Goal: Transaction & Acquisition: Purchase product/service

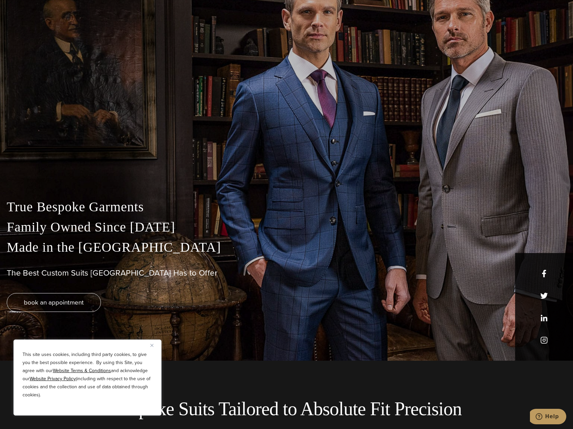
scroll to position [101, 0]
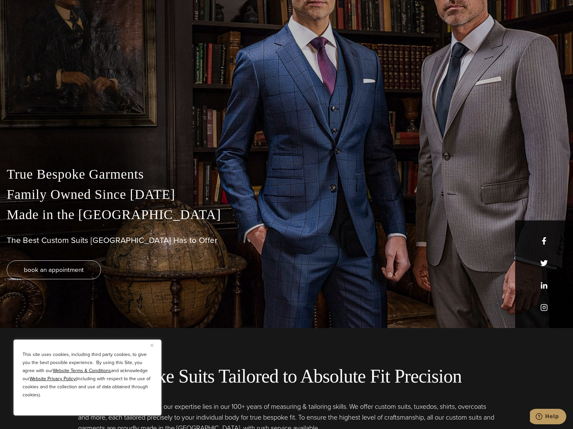
click at [154, 346] on button "Close" at bounding box center [155, 345] width 8 height 8
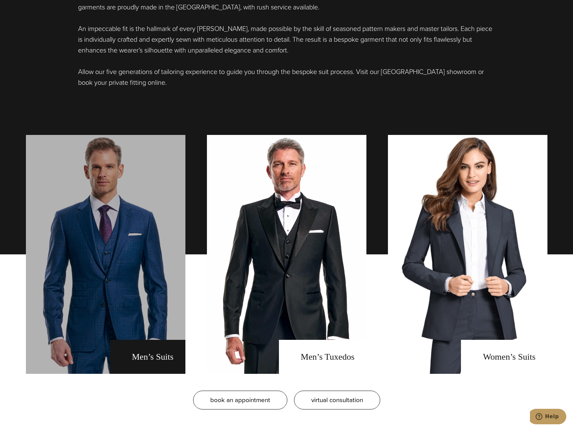
scroll to position [640, 0]
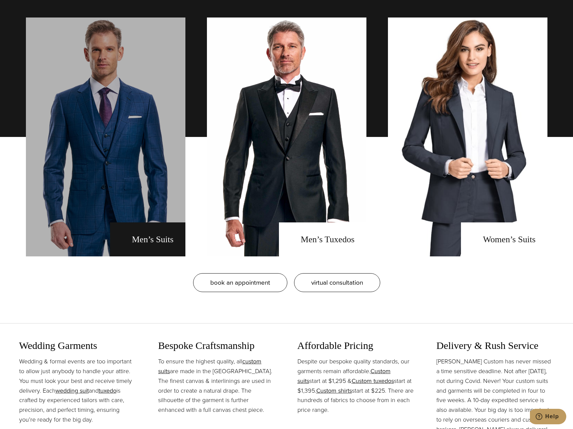
click at [120, 245] on link "men's suits" at bounding box center [106, 137] width 160 height 239
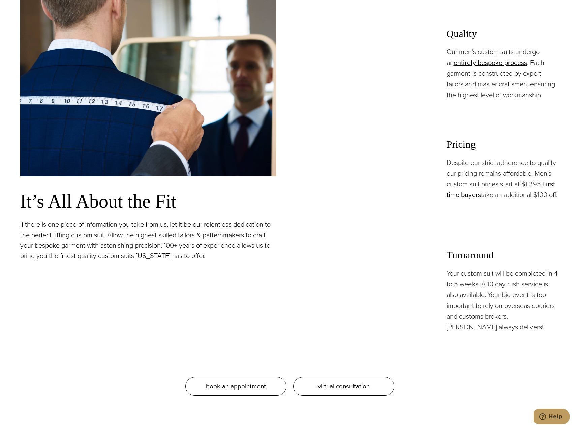
scroll to position [640, 0]
